Goal: Information Seeking & Learning: Learn about a topic

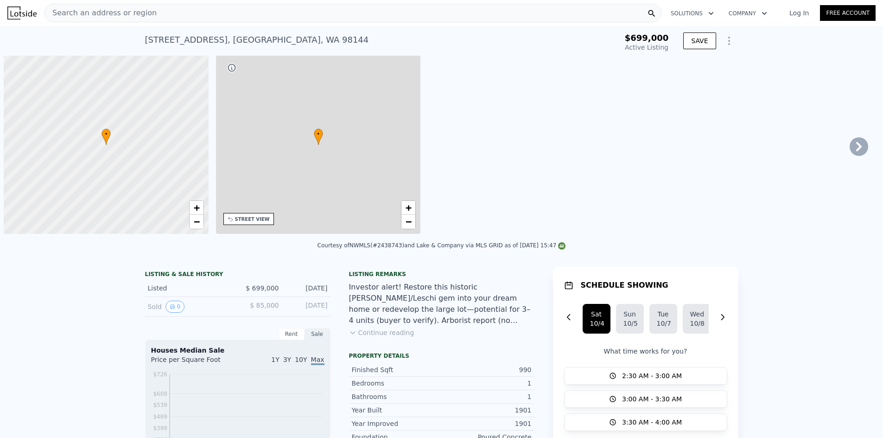
scroll to position [0, 4]
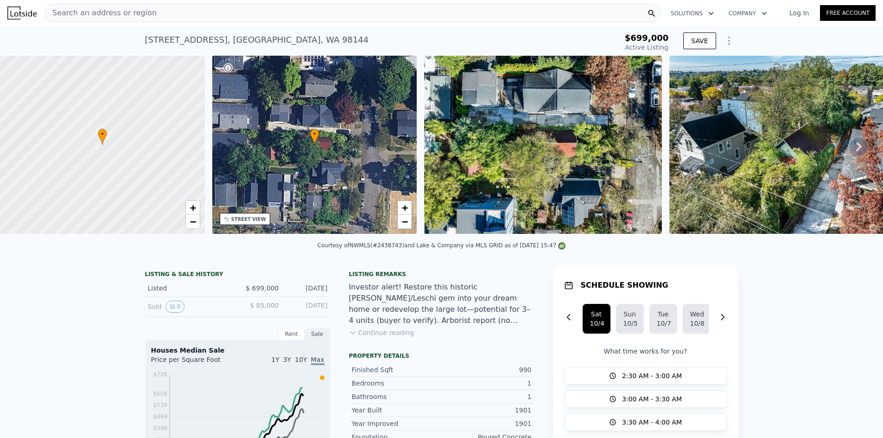
click at [319, 154] on div "• + −" at bounding box center [314, 145] width 205 height 178
click at [340, 155] on div "• + −" at bounding box center [314, 145] width 205 height 178
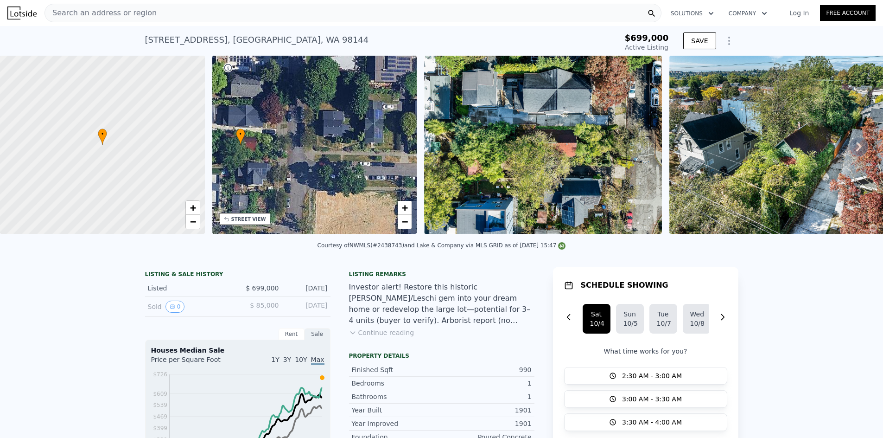
click at [495, 166] on img at bounding box center [543, 145] width 238 height 178
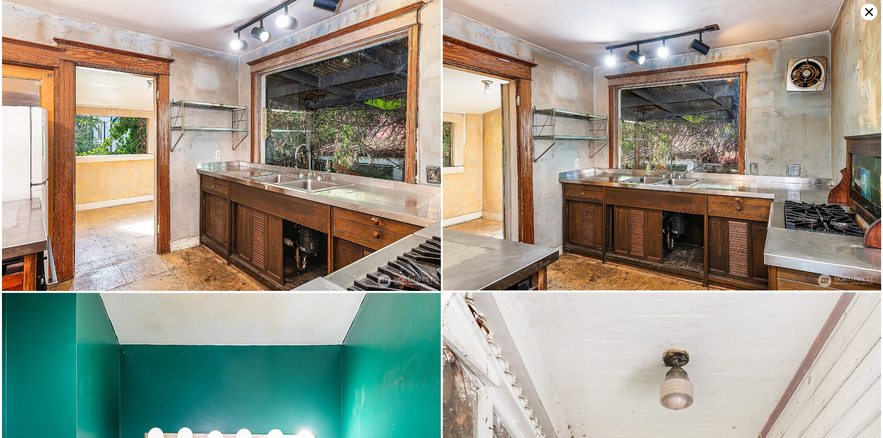
scroll to position [2115, 0]
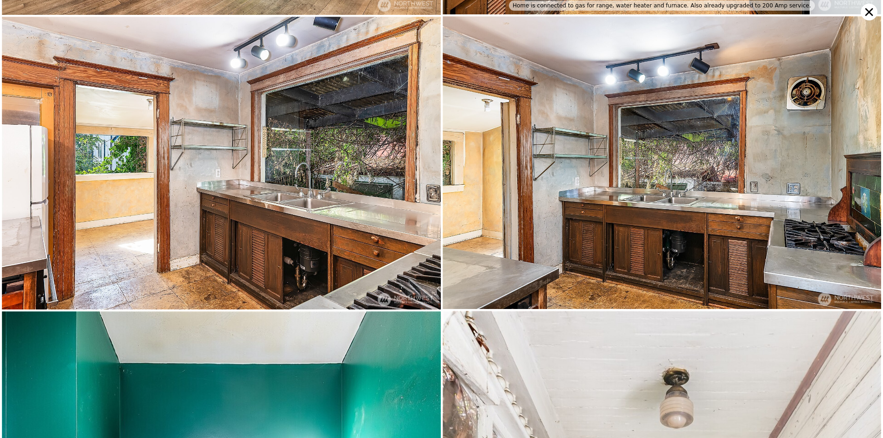
click at [870, 6] on icon at bounding box center [869, 12] width 17 height 17
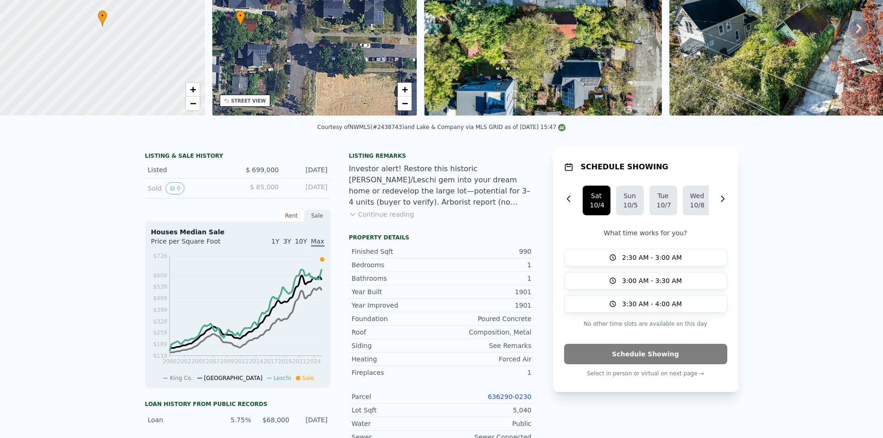
scroll to position [3, 0]
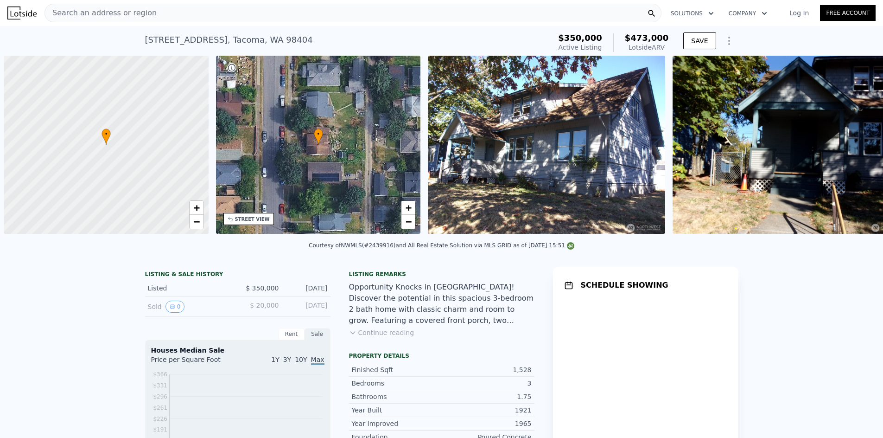
scroll to position [0, 4]
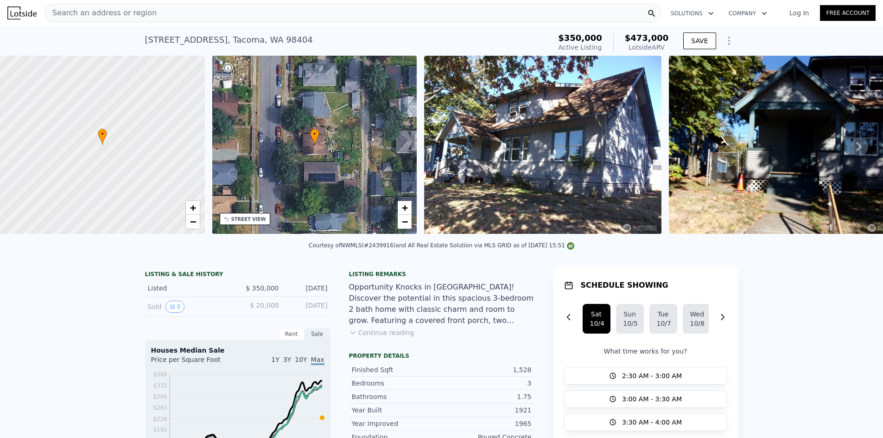
click at [362, 155] on div "• + −" at bounding box center [314, 145] width 205 height 178
click at [365, 153] on div "• + −" at bounding box center [314, 145] width 205 height 178
click at [504, 161] on img at bounding box center [542, 145] width 237 height 178
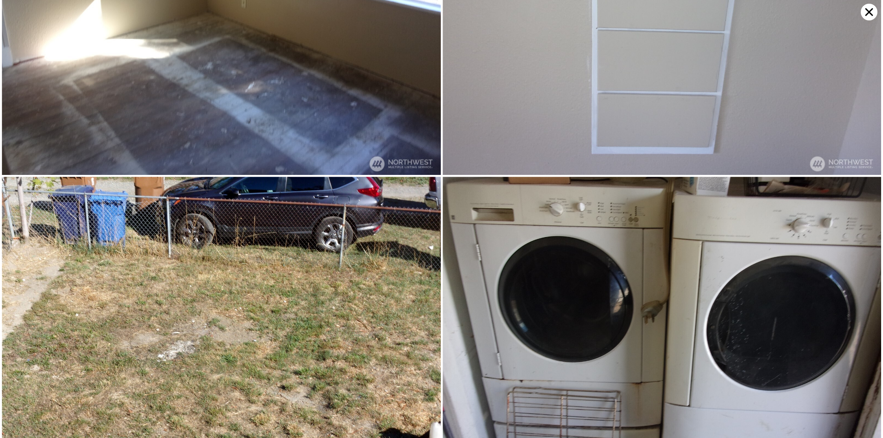
scroll to position [1970, 0]
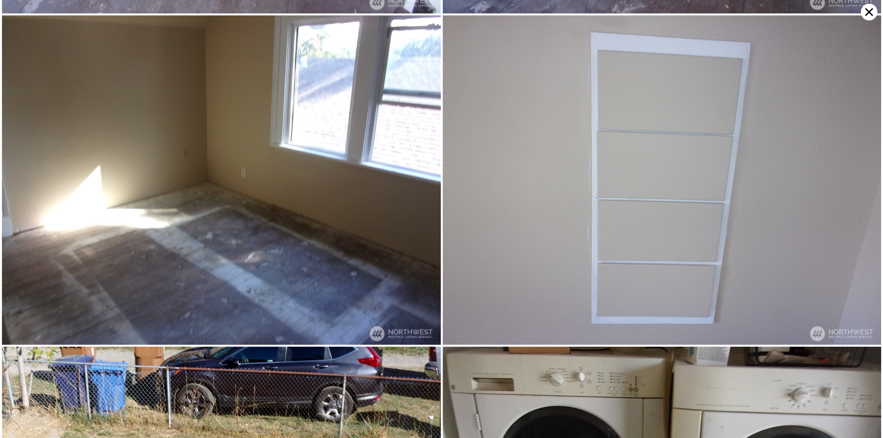
click at [869, 6] on icon at bounding box center [869, 12] width 17 height 17
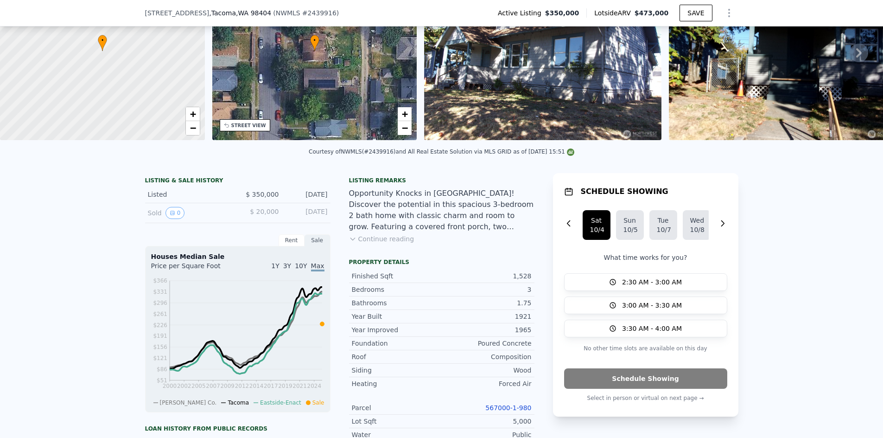
scroll to position [89, 0]
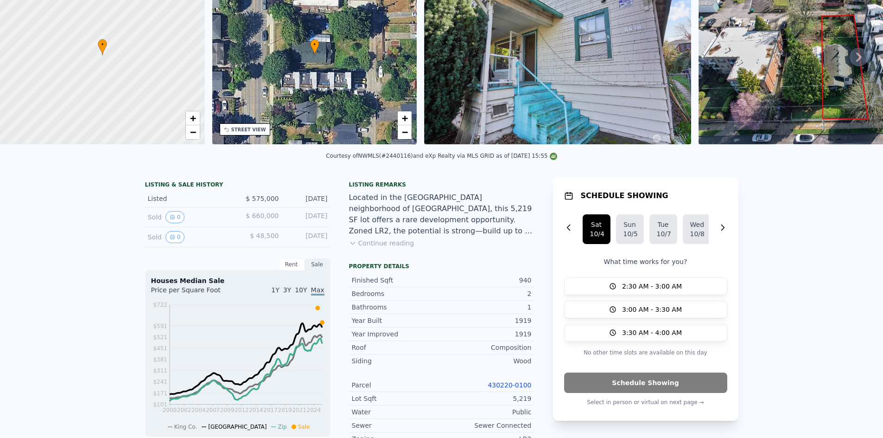
scroll to position [3, 0]
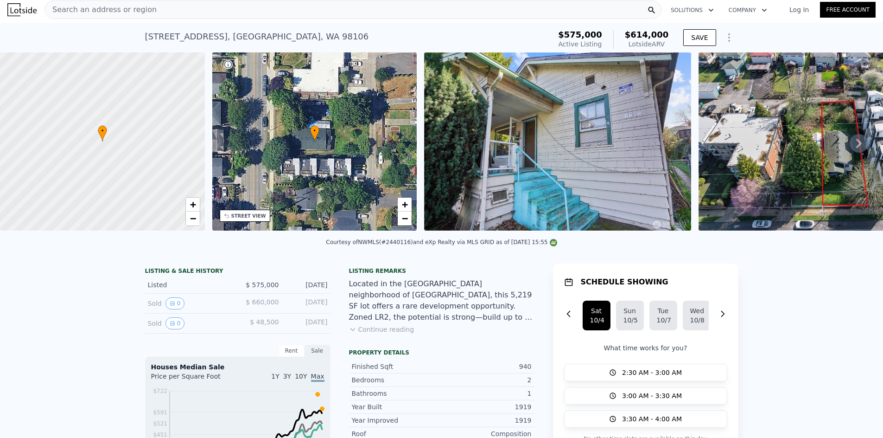
click at [372, 152] on div "• + −" at bounding box center [314, 141] width 205 height 178
click at [375, 139] on div "• + −" at bounding box center [314, 141] width 205 height 178
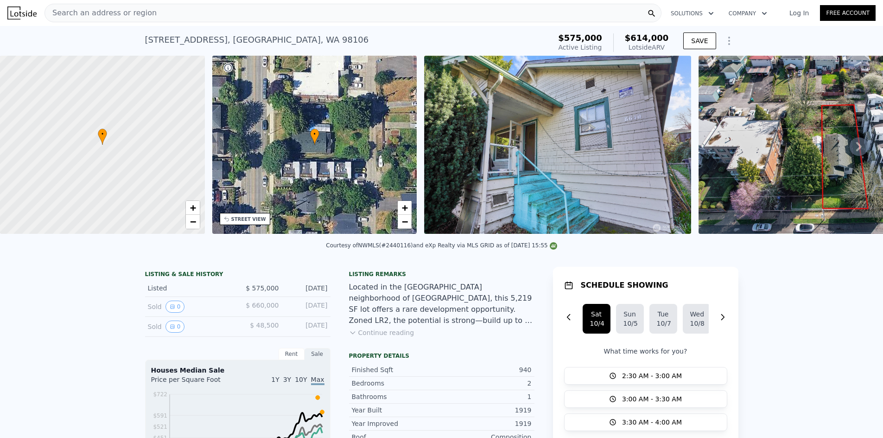
click at [531, 157] on img at bounding box center [557, 145] width 267 height 178
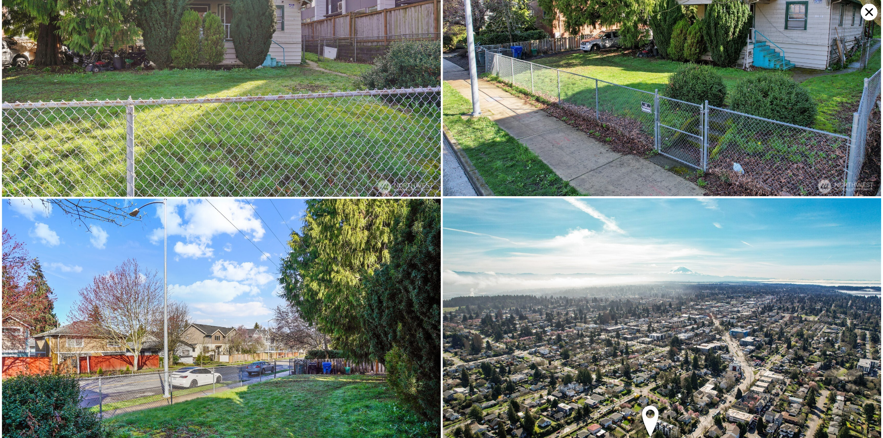
scroll to position [3795, 0]
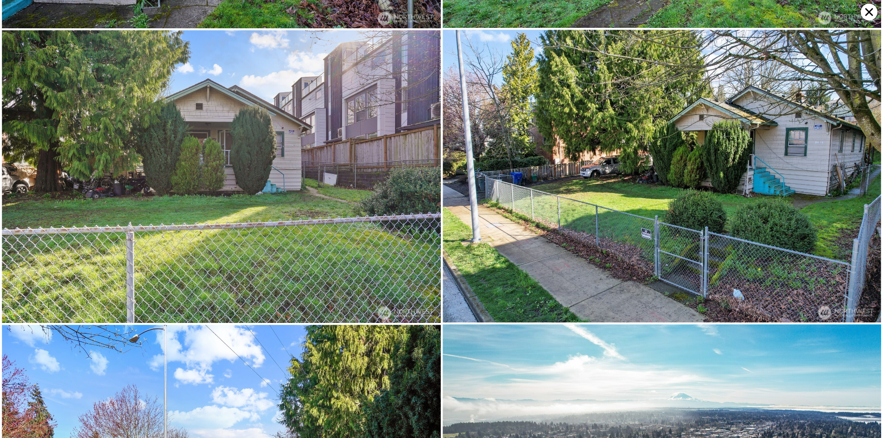
click at [868, 4] on icon at bounding box center [869, 12] width 17 height 17
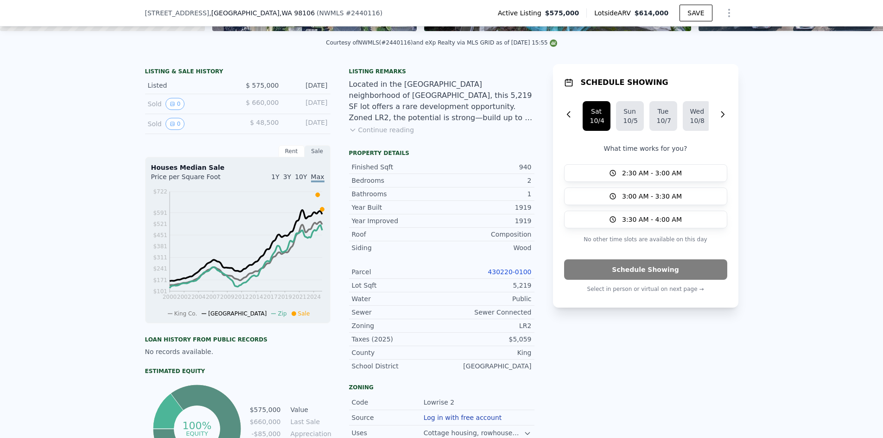
scroll to position [182, 0]
